Goal: Information Seeking & Learning: Learn about a topic

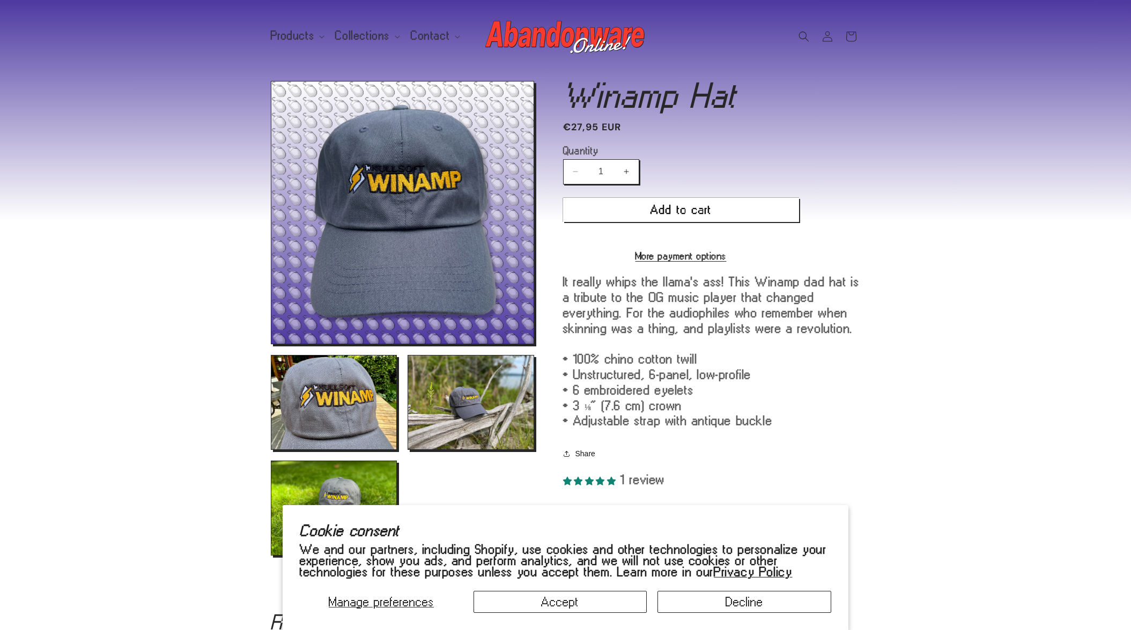
click at [532, 40] on img at bounding box center [565, 36] width 161 height 43
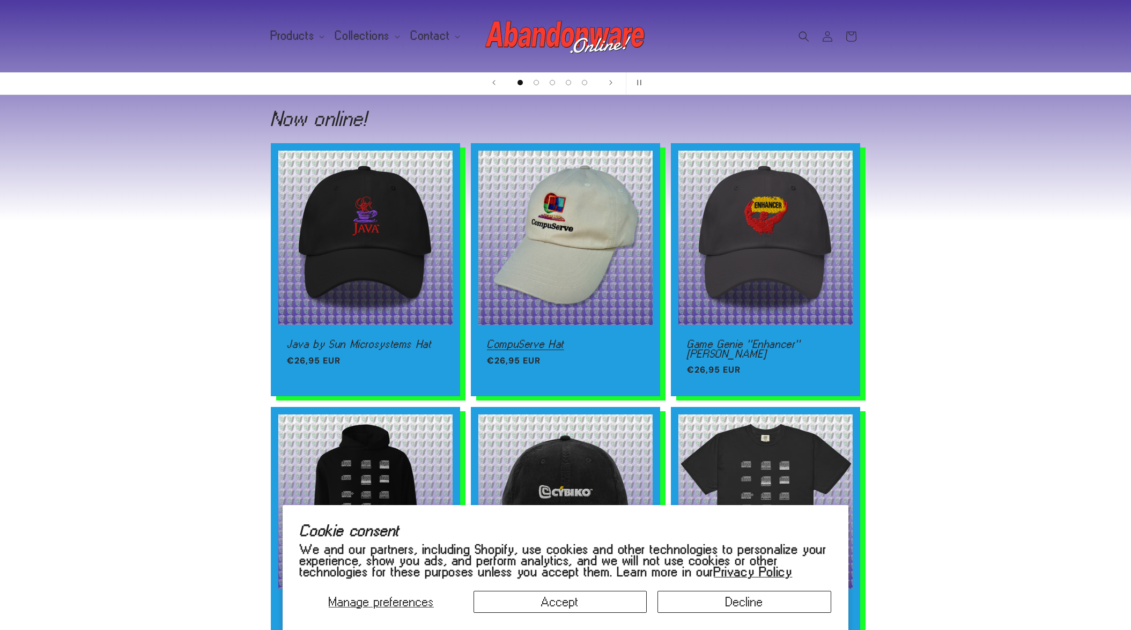
scroll to position [339, 0]
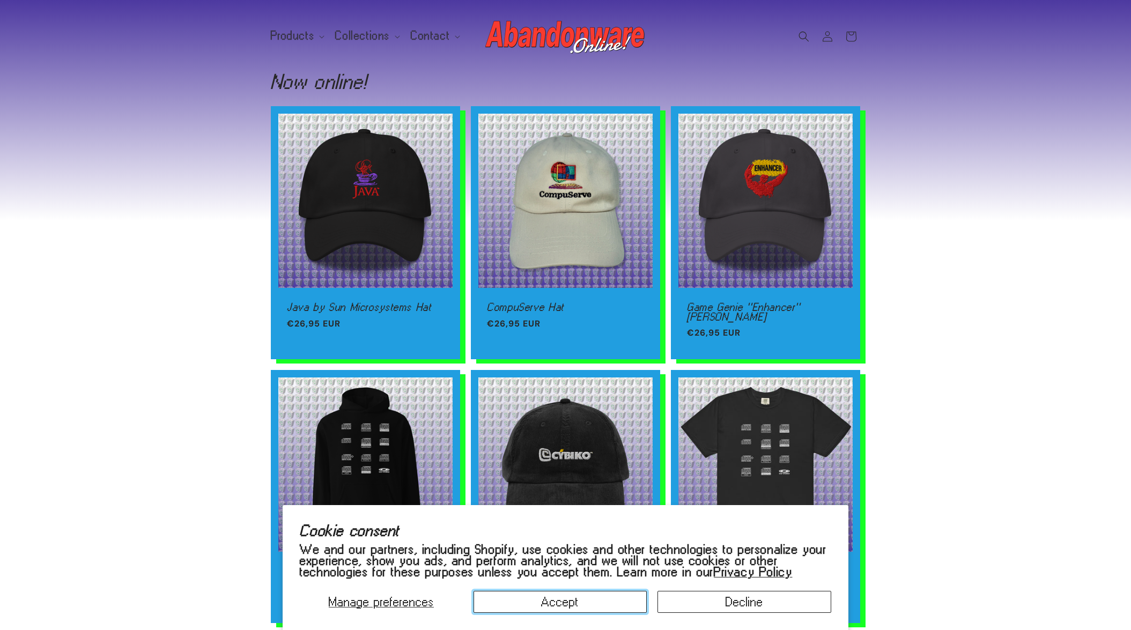
click at [599, 603] on button "Accept" at bounding box center [560, 602] width 174 height 22
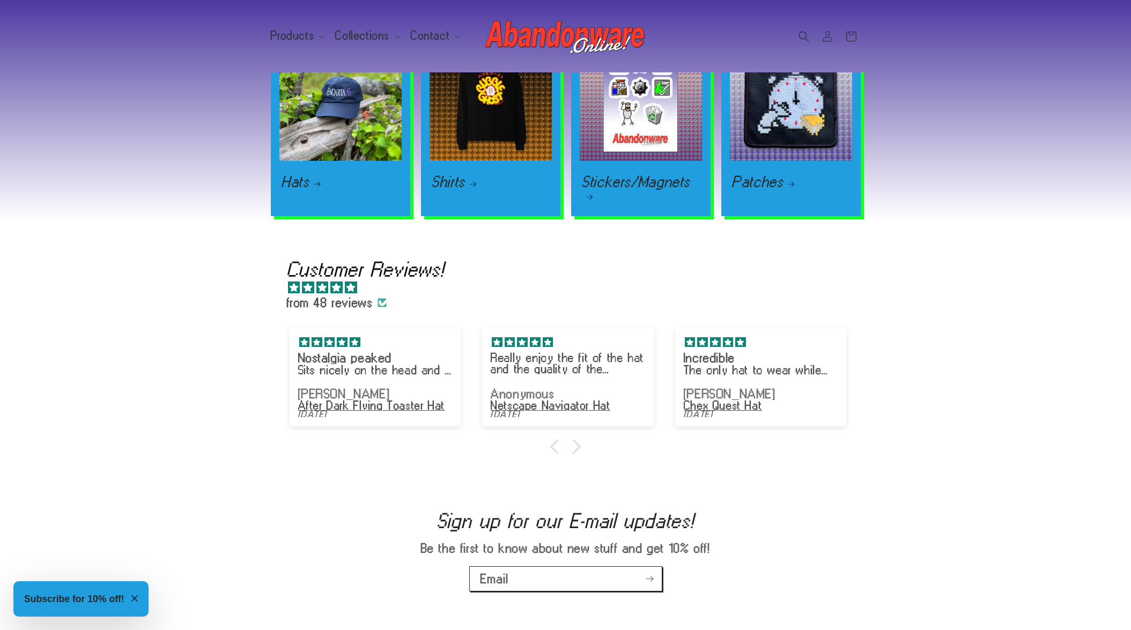
scroll to position [1360, 0]
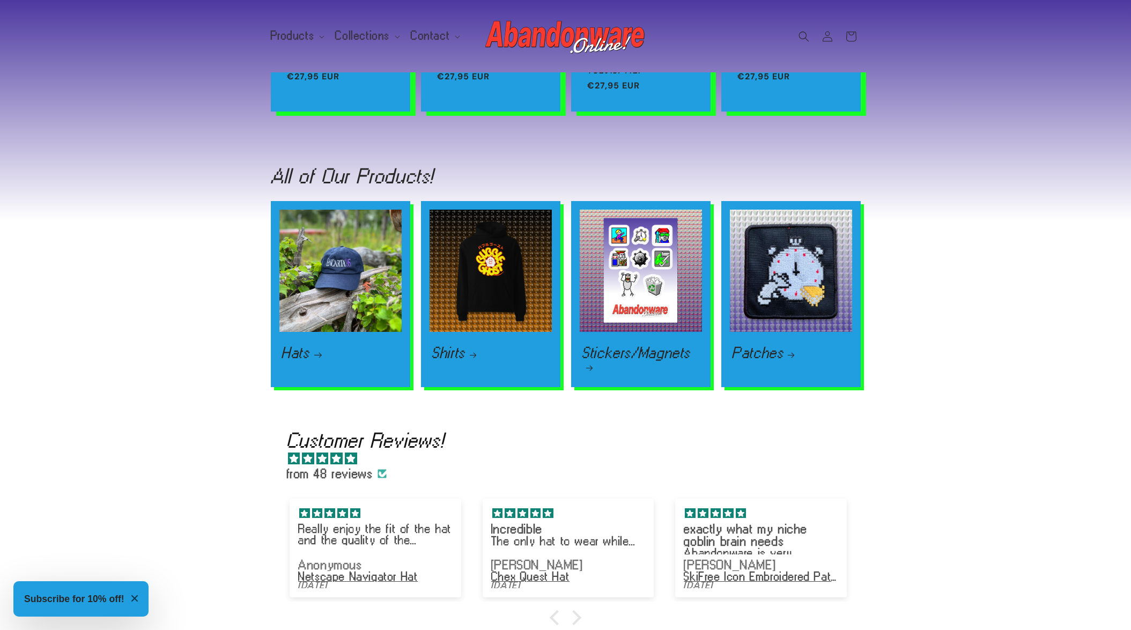
click at [355, 346] on link "Hats" at bounding box center [340, 352] width 118 height 13
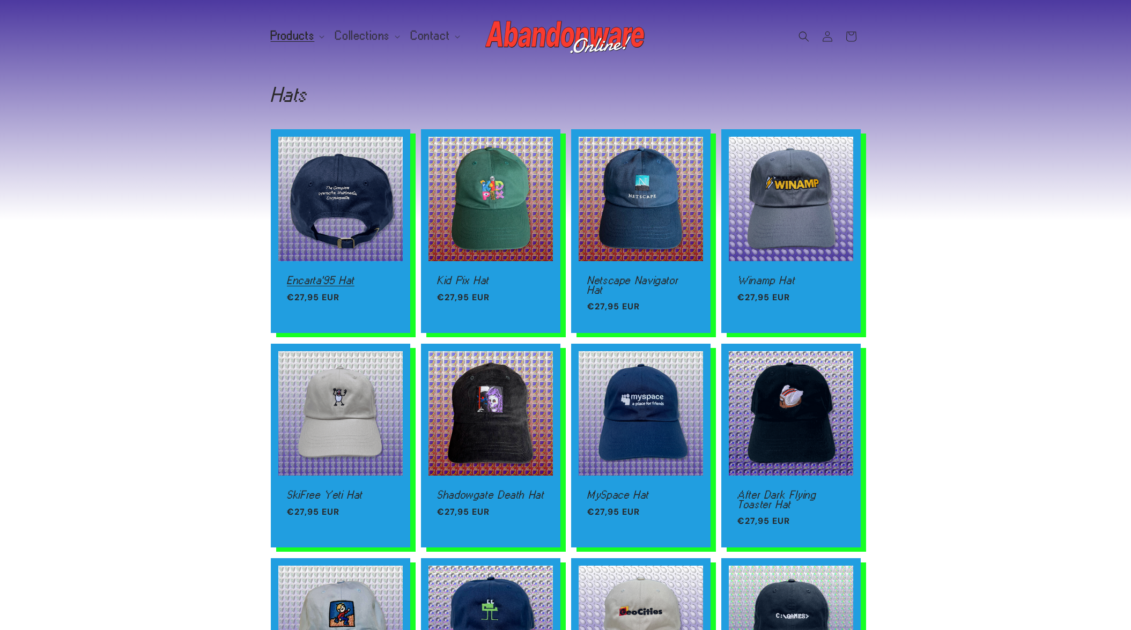
click at [338, 276] on link "Encarta'95 Hat" at bounding box center [340, 281] width 107 height 10
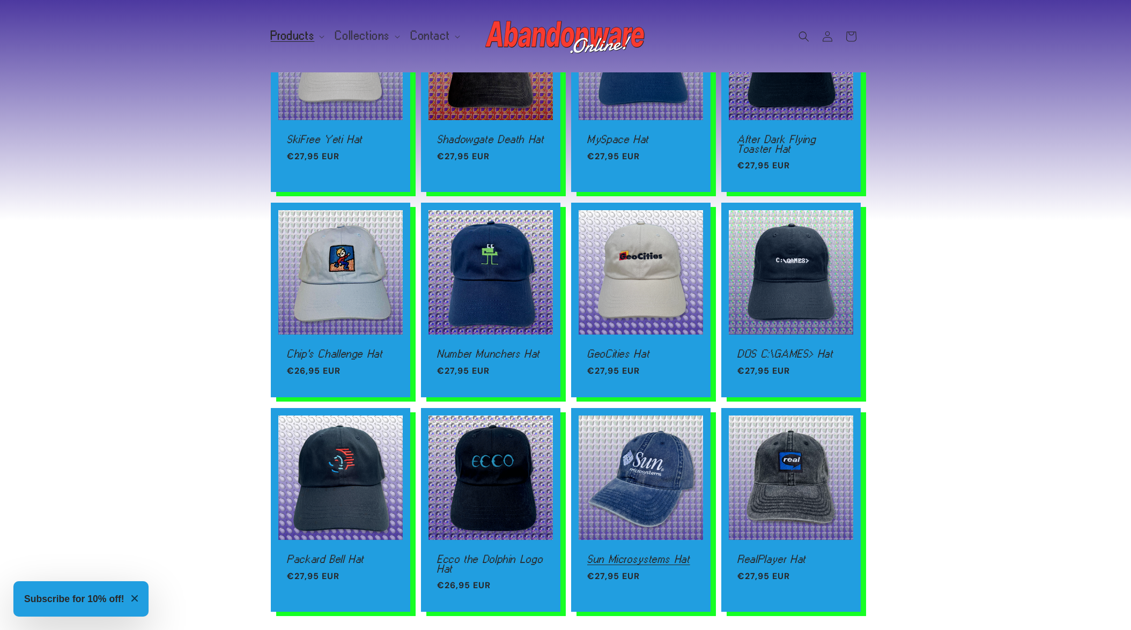
scroll to position [528, 0]
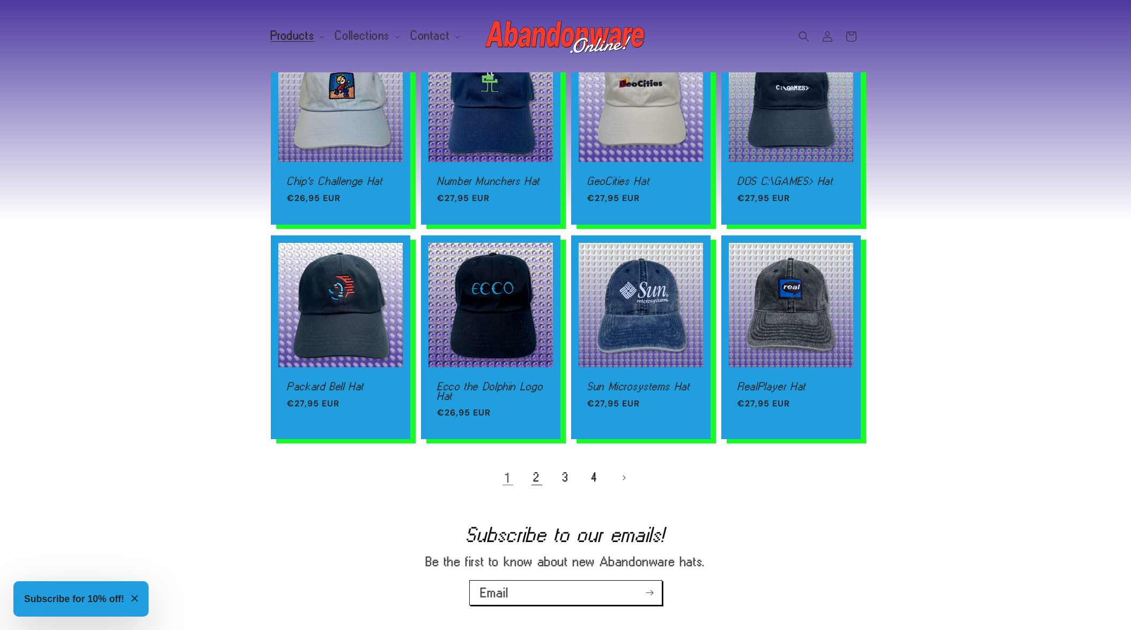
click at [535, 478] on link "2" at bounding box center [537, 478] width 24 height 24
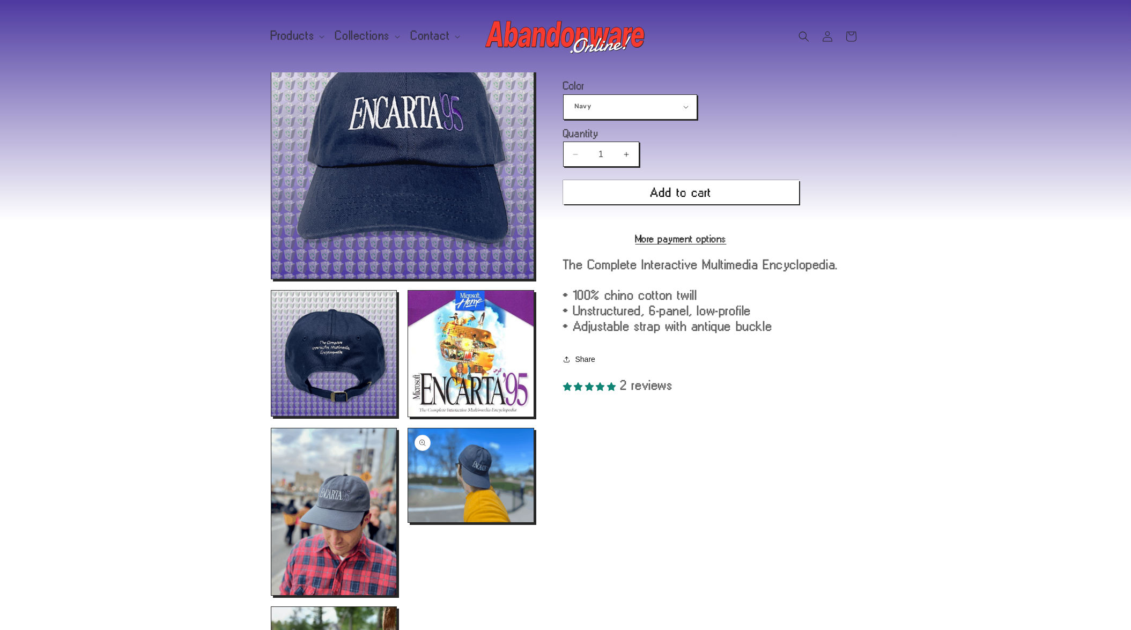
scroll to position [85, 0]
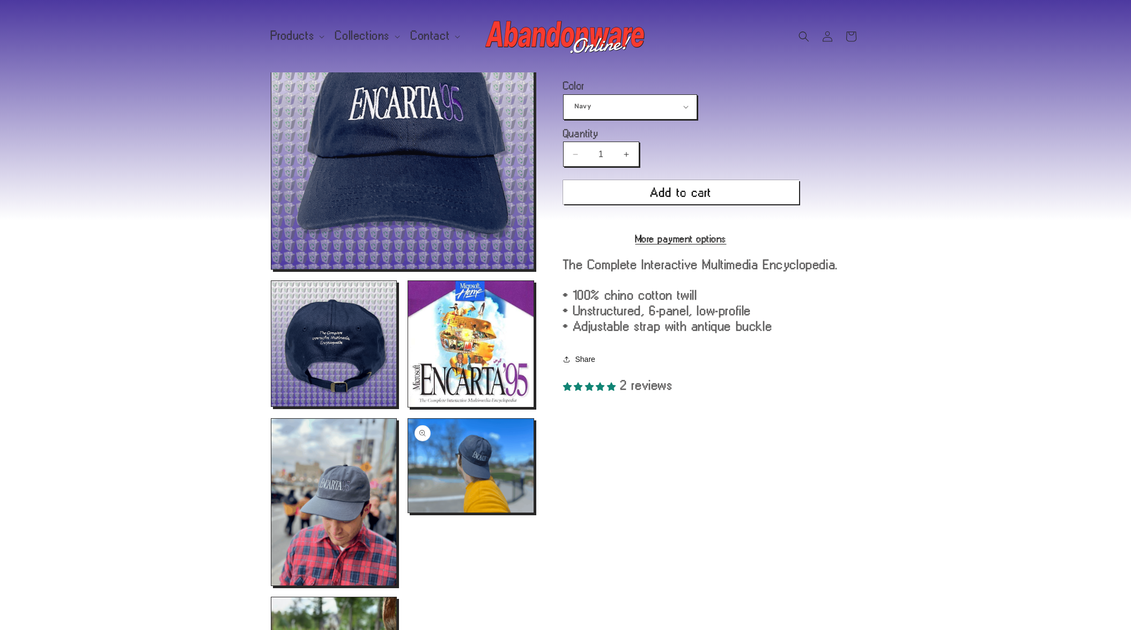
click at [408, 513] on button "Open media 5 in modal" at bounding box center [408, 513] width 0 height 0
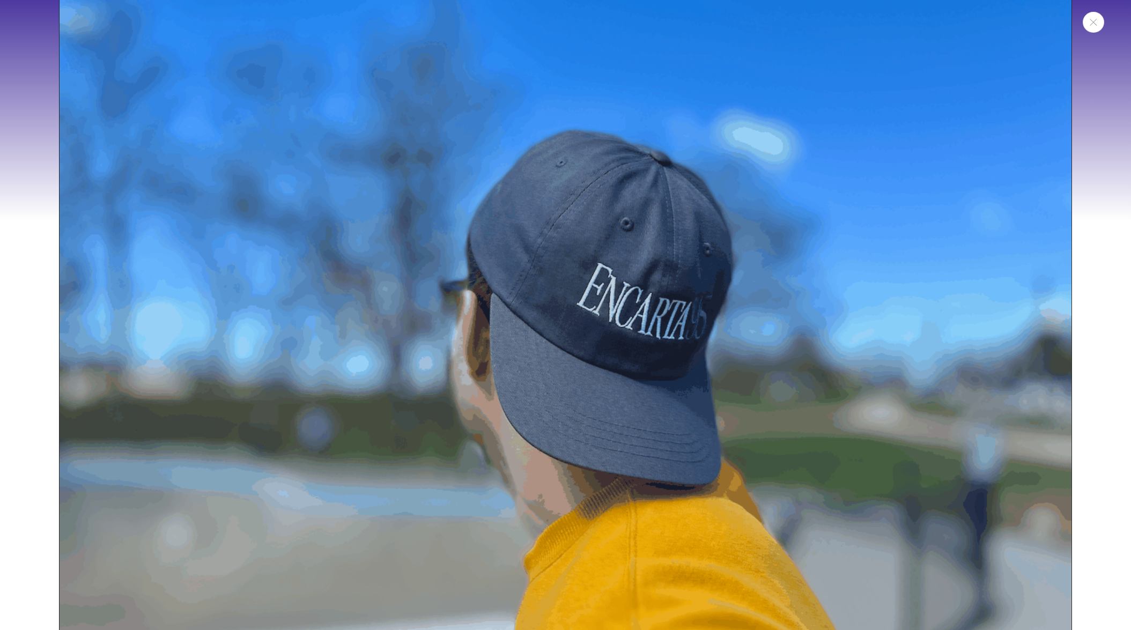
scroll to position [4436, 0]
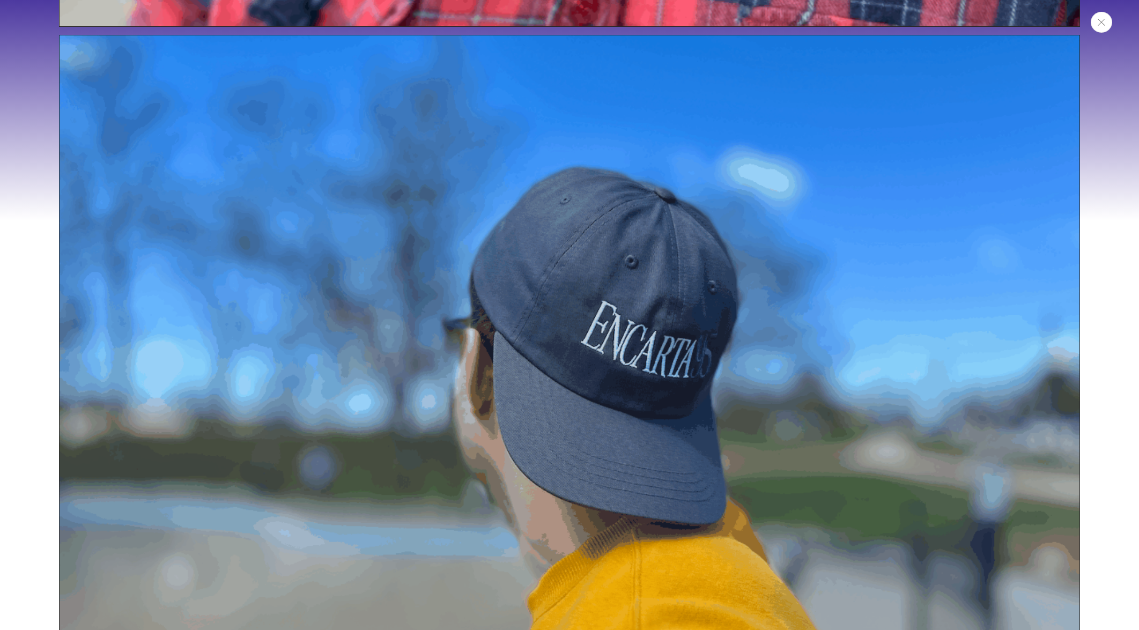
click at [1094, 29] on button "Close" at bounding box center [1100, 22] width 21 height 21
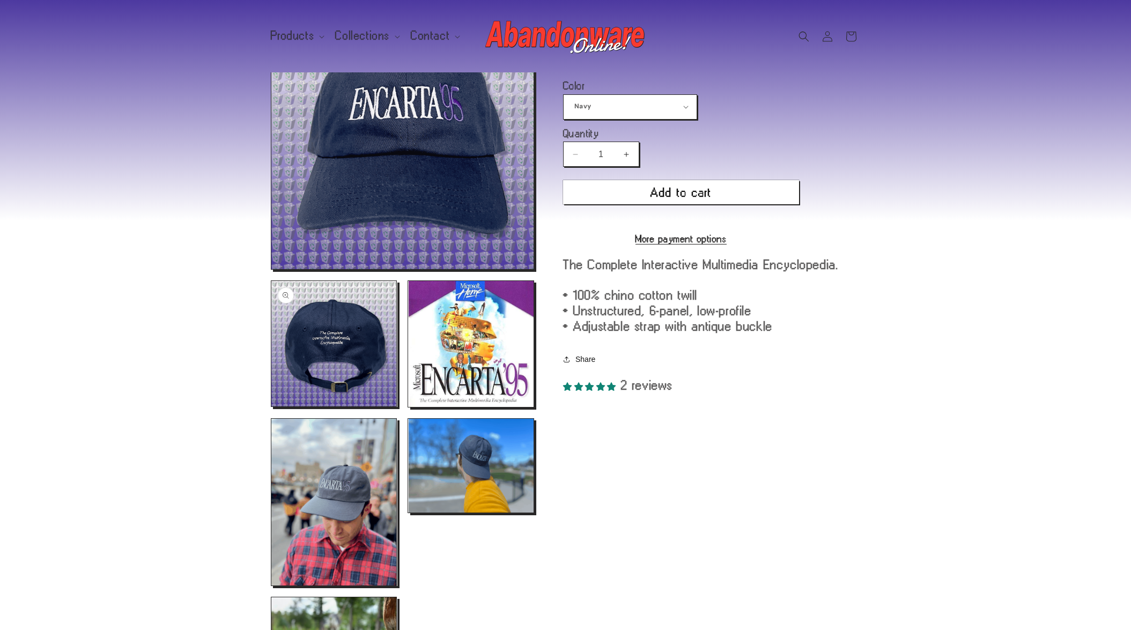
click at [271, 406] on button "Open media 2 in modal" at bounding box center [271, 406] width 0 height 0
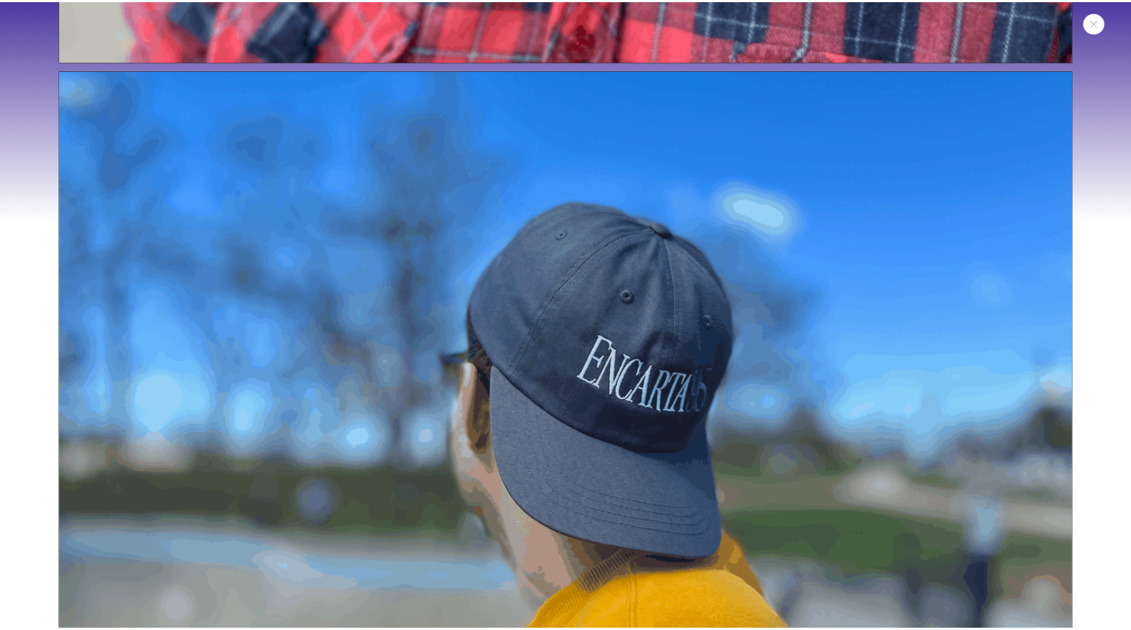
scroll to position [1031, 0]
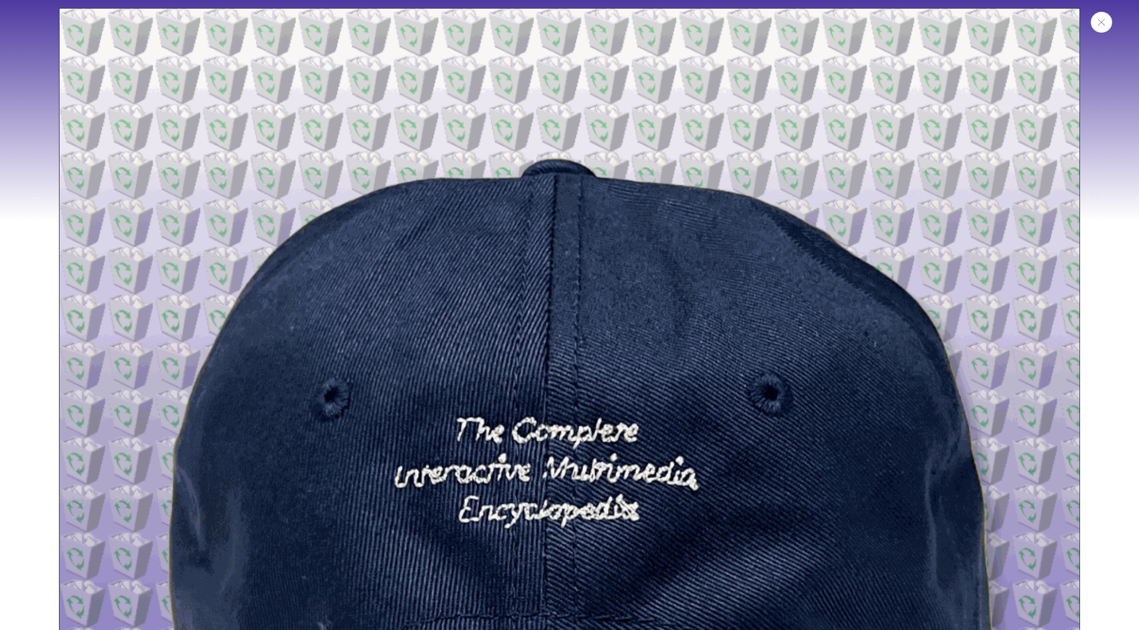
click at [1109, 27] on button "Close" at bounding box center [1100, 22] width 21 height 21
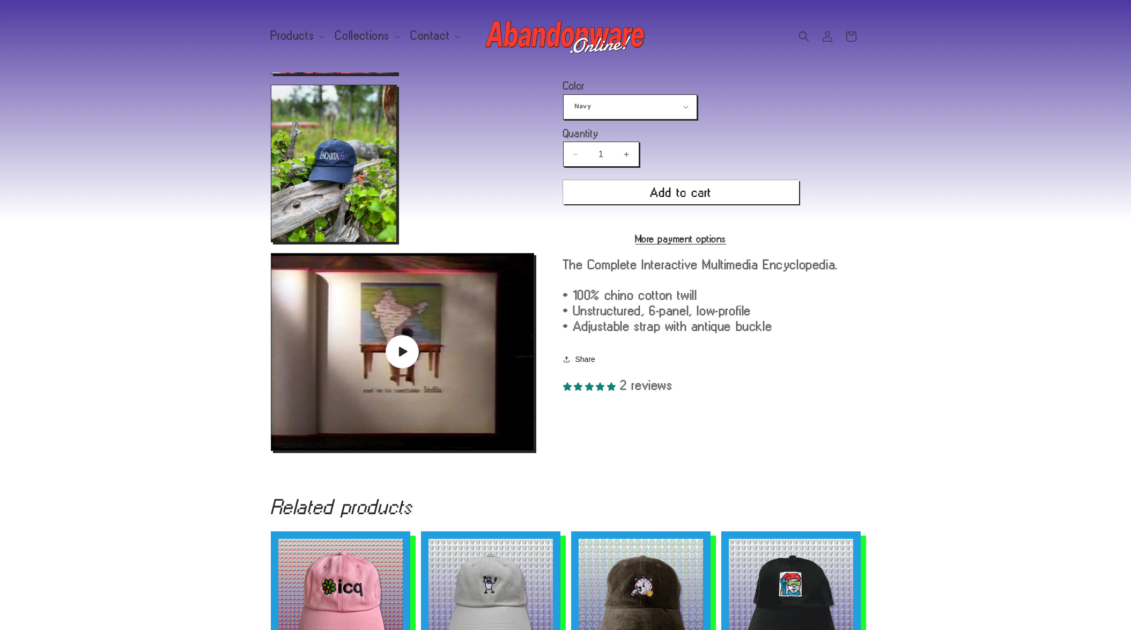
scroll to position [0, 0]
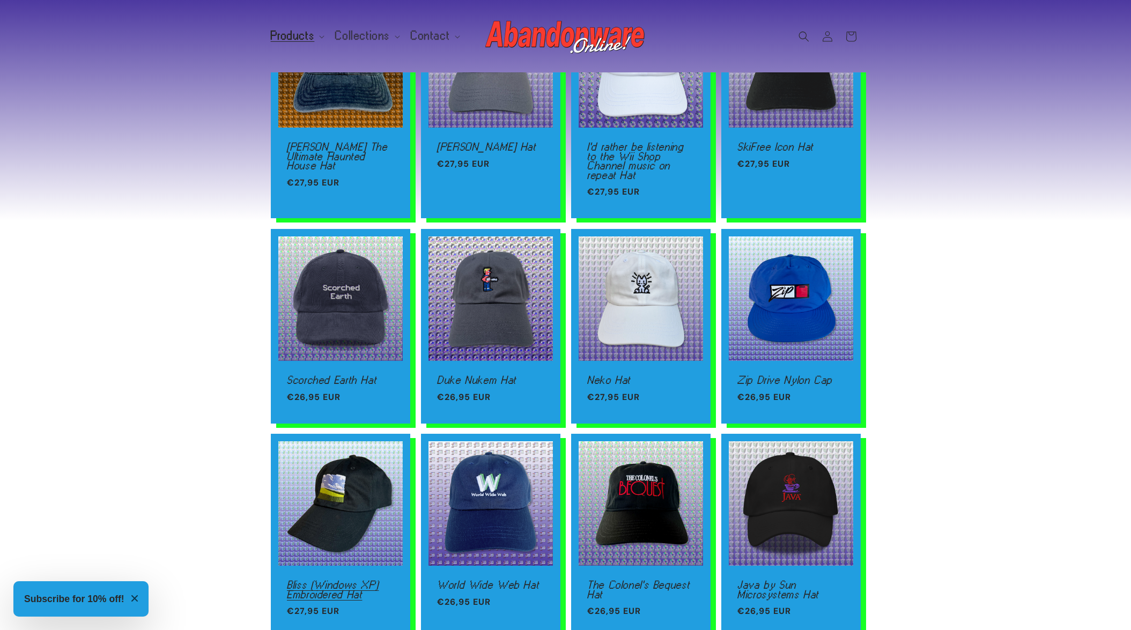
scroll to position [490, 0]
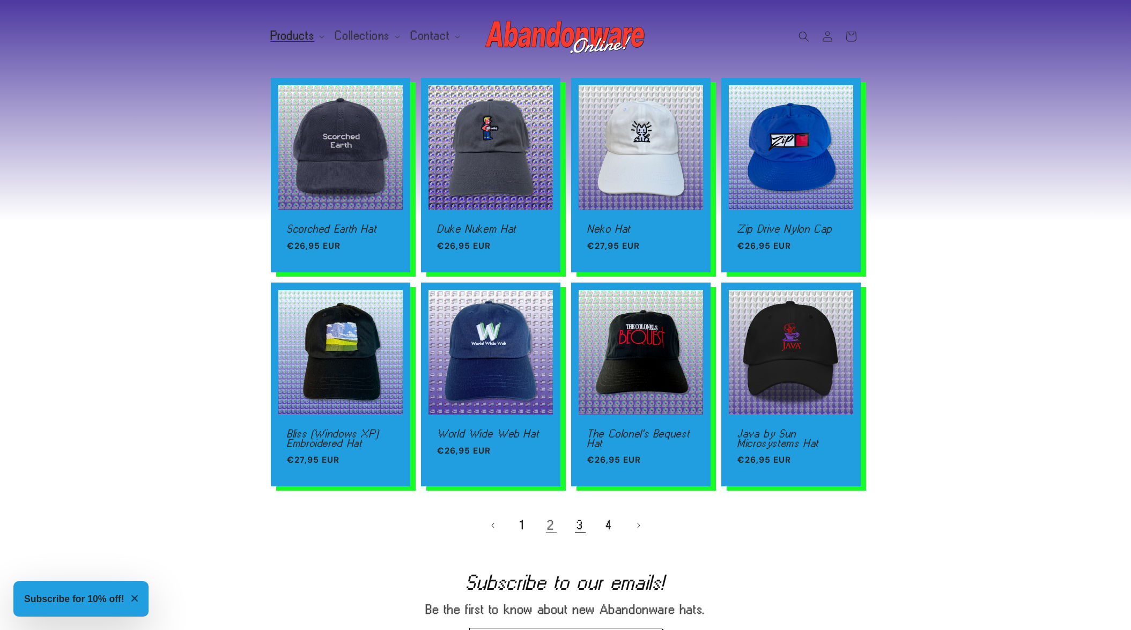
click at [575, 526] on link "3" at bounding box center [580, 526] width 24 height 24
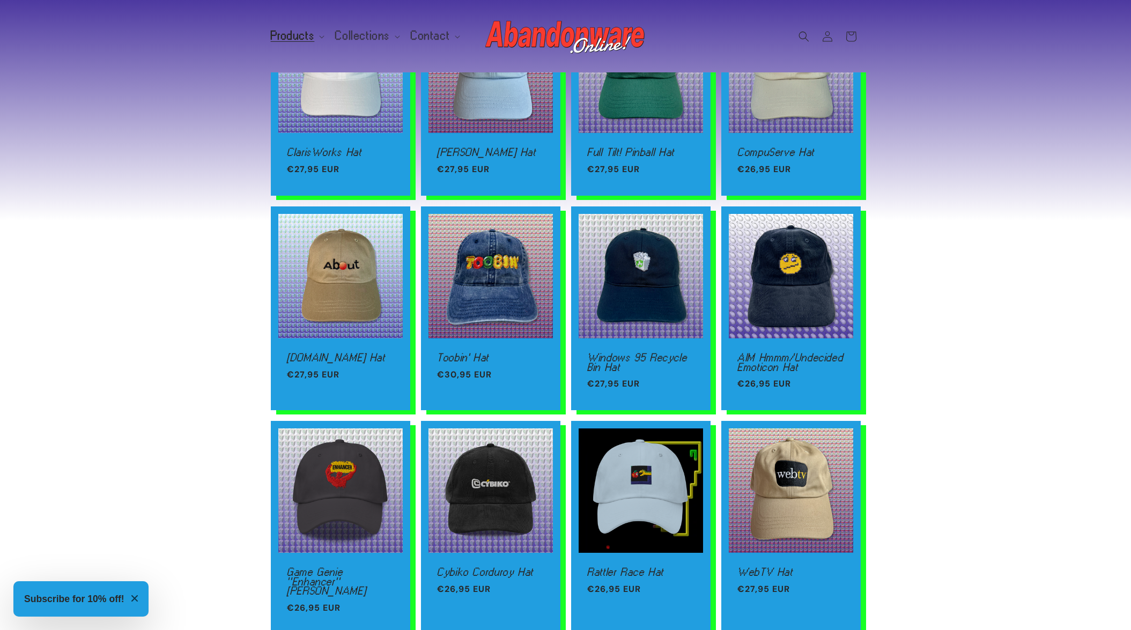
scroll to position [511, 0]
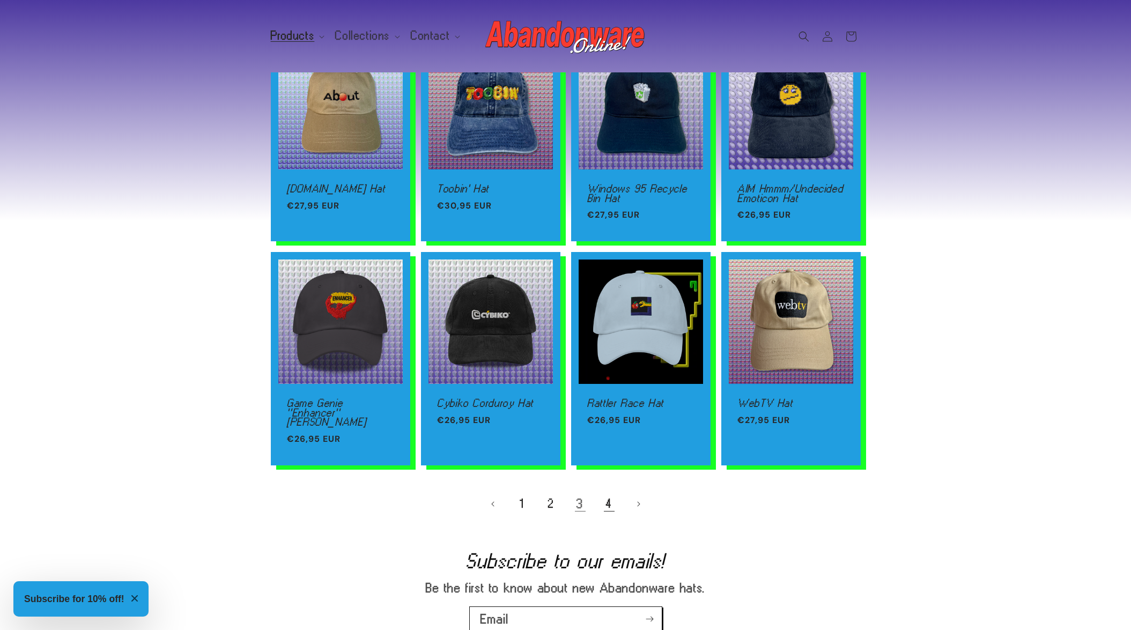
click at [608, 496] on link "4" at bounding box center [609, 504] width 24 height 24
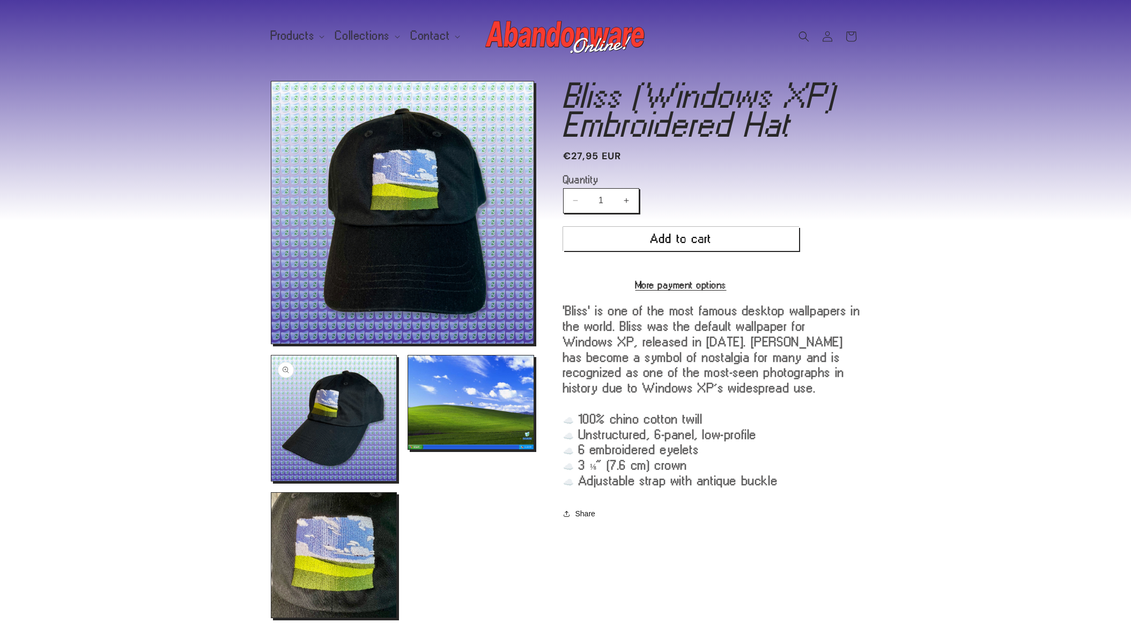
click at [271, 481] on button "Open media 2 in modal" at bounding box center [271, 481] width 0 height 0
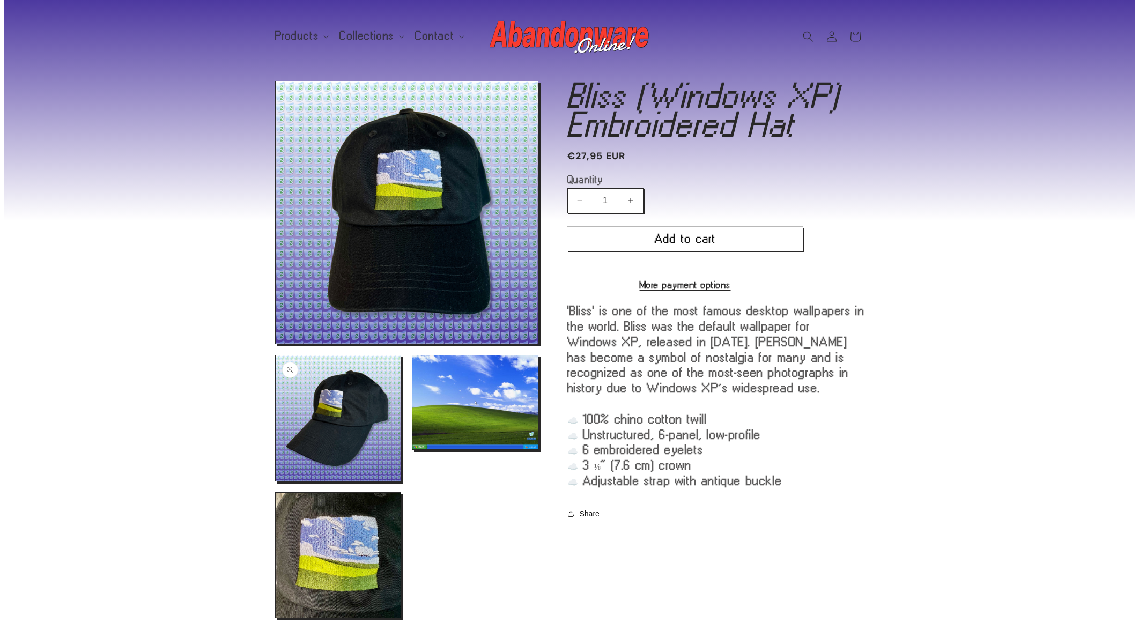
scroll to position [1031, 0]
